Goal: Find contact information: Find contact information

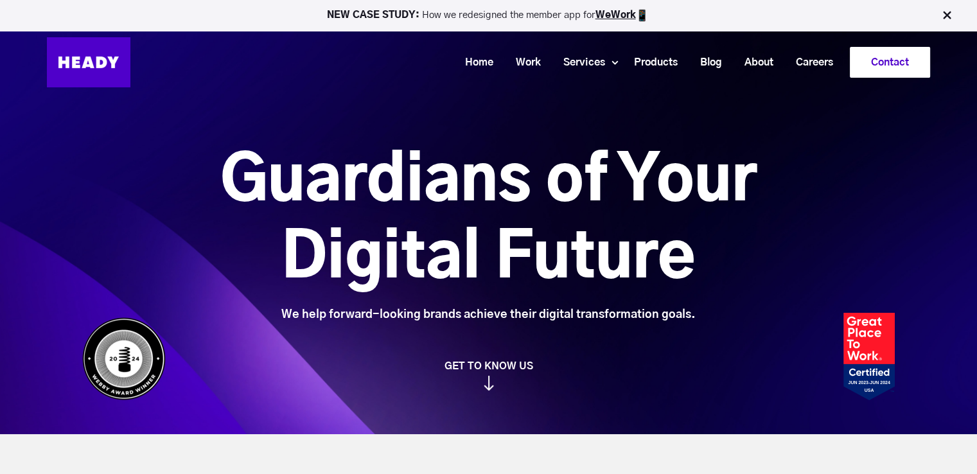
click at [868, 62] on link "Contact" at bounding box center [889, 63] width 79 height 30
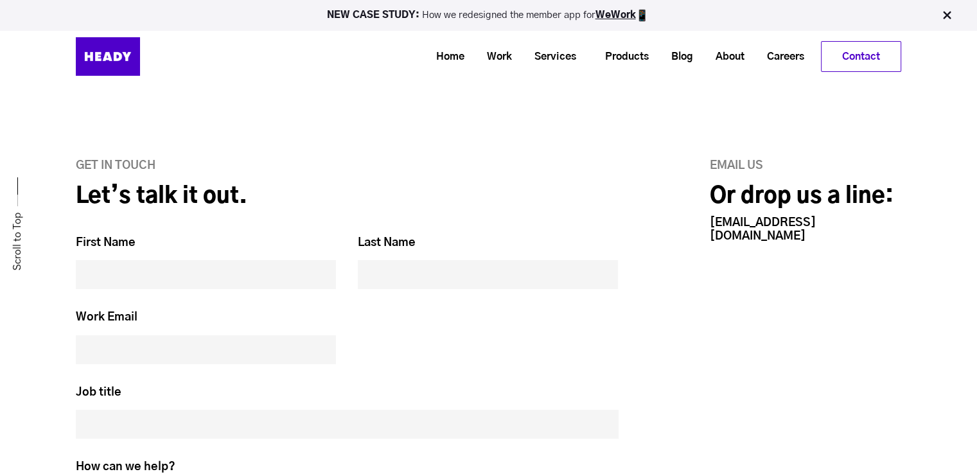
scroll to position [450, 0]
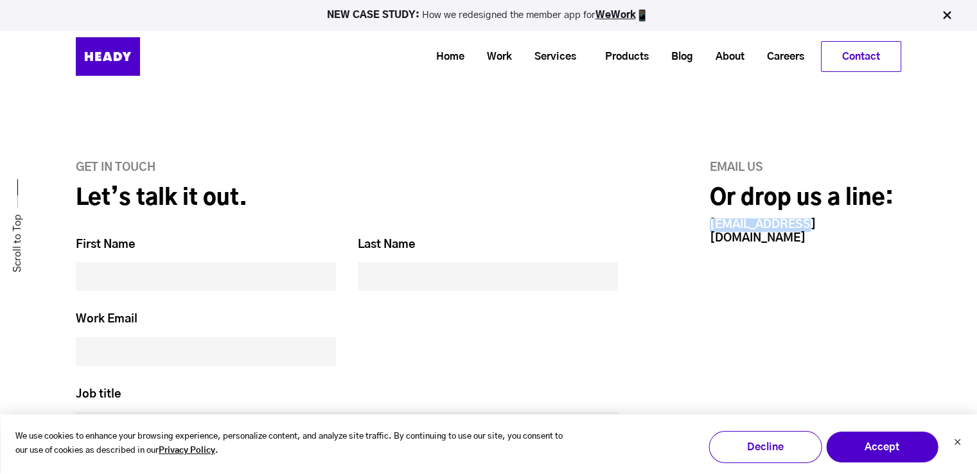
drag, startPoint x: 705, startPoint y: 219, endPoint x: 878, endPoint y: 227, distance: 173.0
click at [878, 227] on div "Email us Or drop us a line: hello@heady.io" at bounding box center [778, 411] width 248 height 501
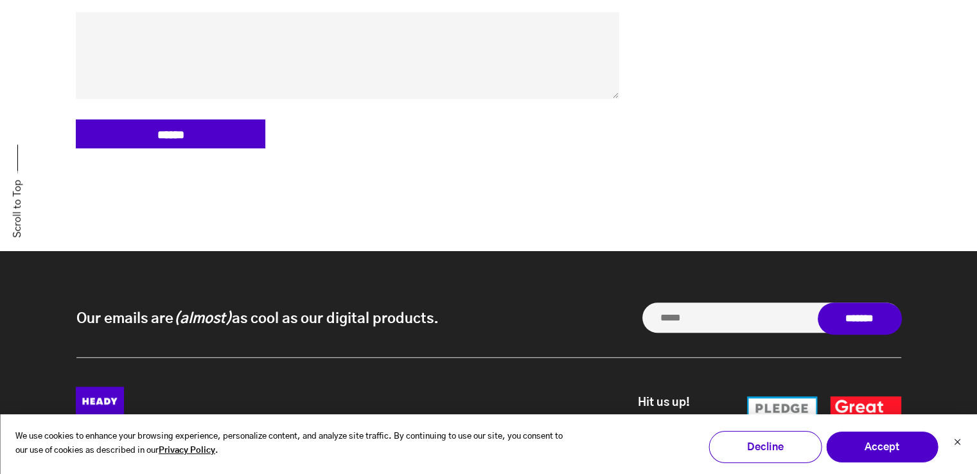
scroll to position [1167, 0]
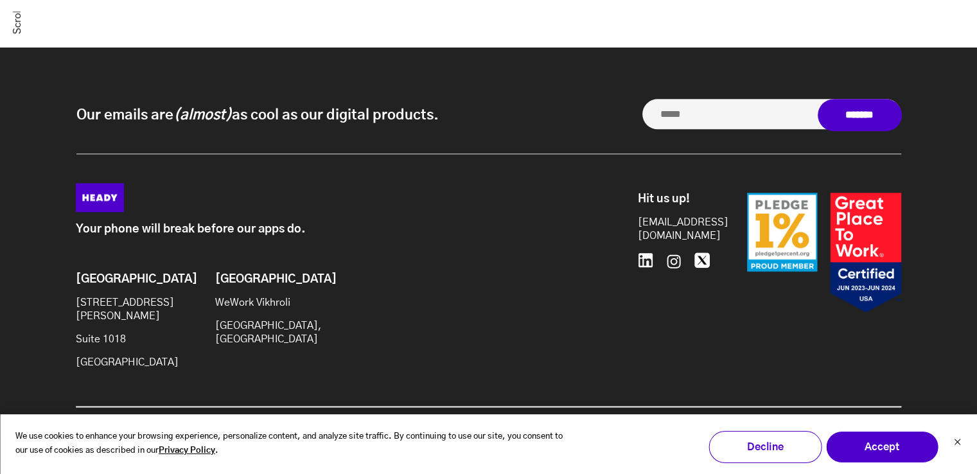
click at [647, 255] on icon at bounding box center [645, 259] width 15 height 15
